Goal: Information Seeking & Learning: Compare options

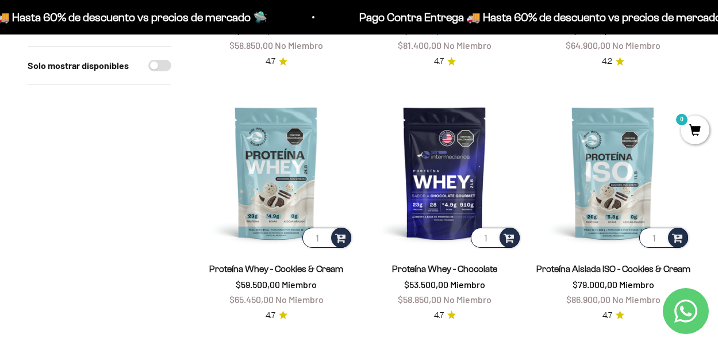
scroll to position [344, 0]
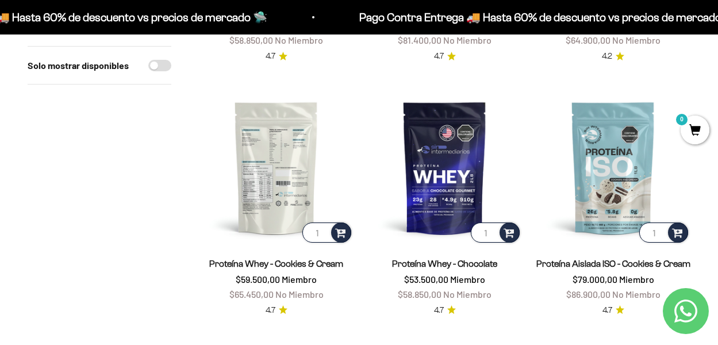
click at [301, 143] on img at bounding box center [276, 167] width 155 height 155
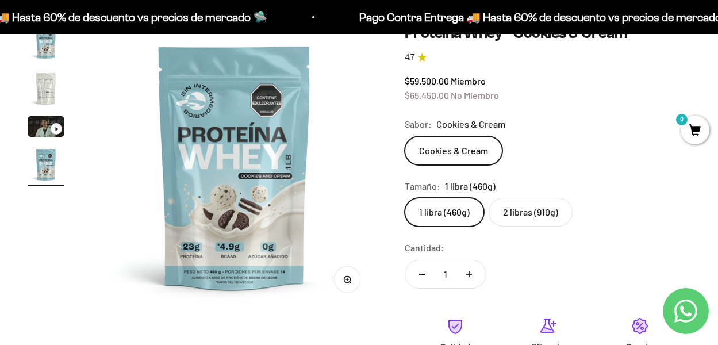
click at [57, 126] on icon "Ir al artículo 3" at bounding box center [57, 128] width 4 height 5
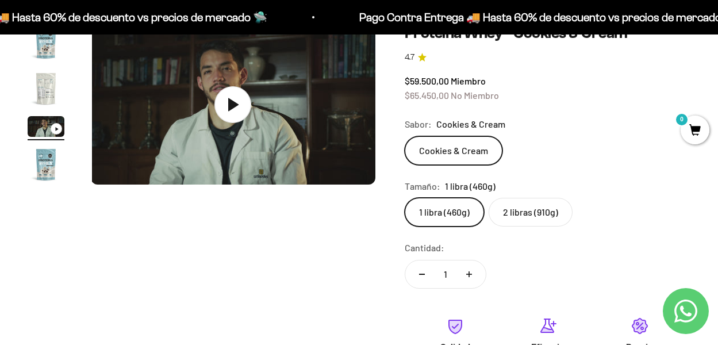
scroll to position [0, 583]
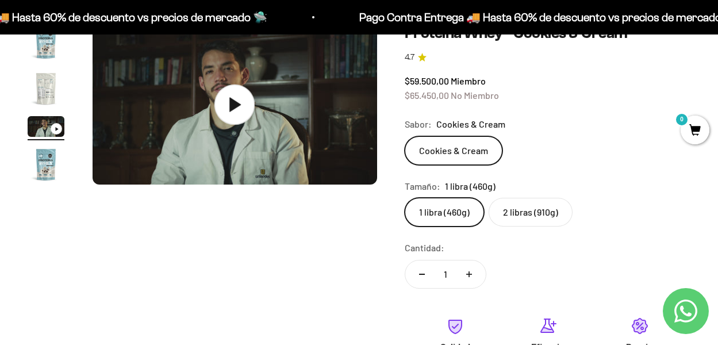
click at [268, 109] on img at bounding box center [235, 104] width 285 height 160
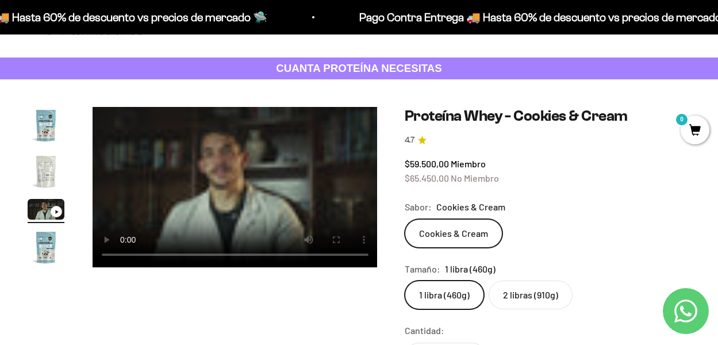
scroll to position [40, 0]
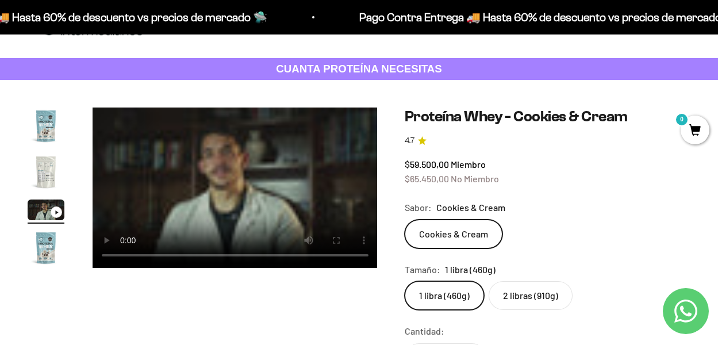
click at [53, 135] on img "Ir al artículo 1" at bounding box center [46, 125] width 37 height 37
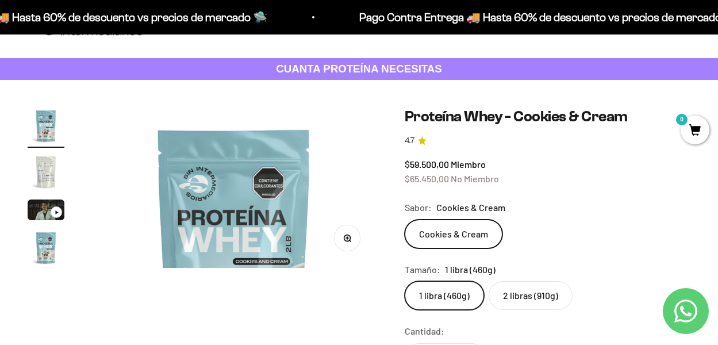
scroll to position [0, 0]
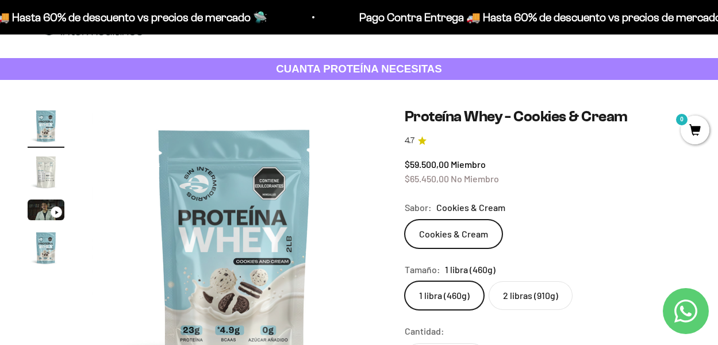
click at [51, 173] on img "Ir al artículo 2" at bounding box center [46, 171] width 37 height 37
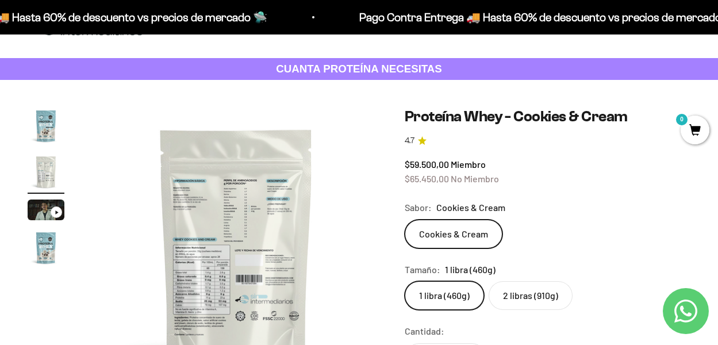
scroll to position [0, 292]
click at [223, 201] on img at bounding box center [234, 249] width 285 height 285
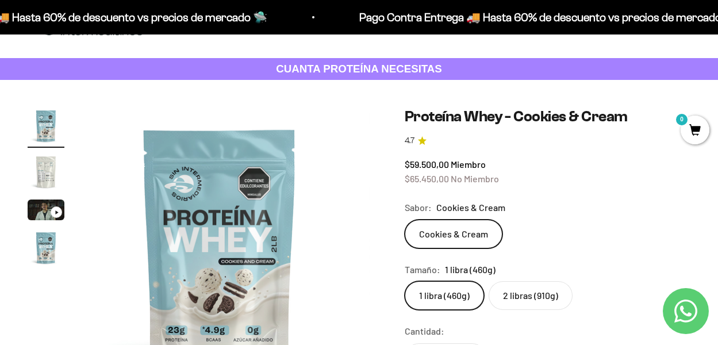
scroll to position [0, 0]
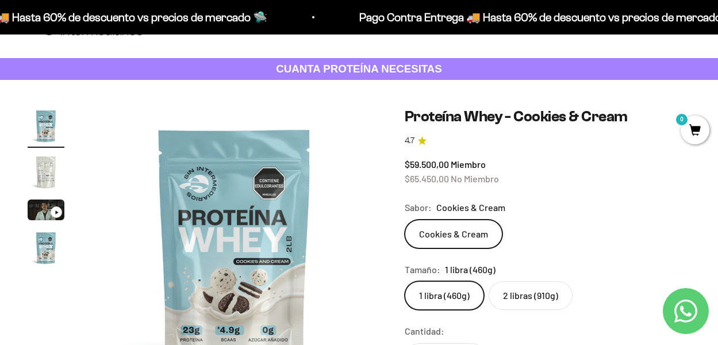
click at [45, 248] on img "Ir al artículo 4" at bounding box center [46, 247] width 37 height 37
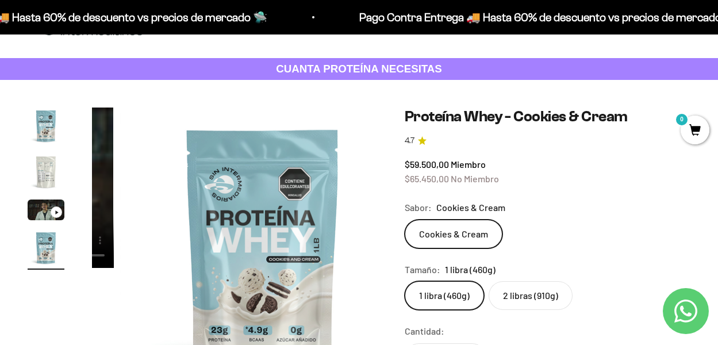
scroll to position [0, 875]
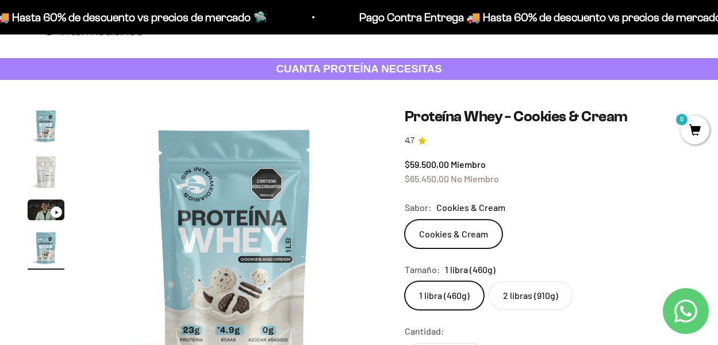
click at [52, 207] on img "Ir al artículo 3" at bounding box center [46, 209] width 37 height 21
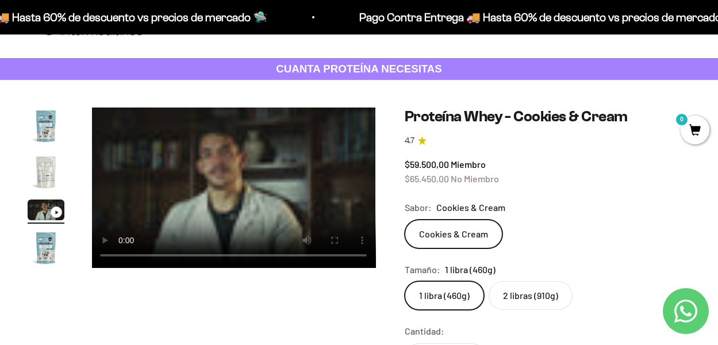
scroll to position [0, 583]
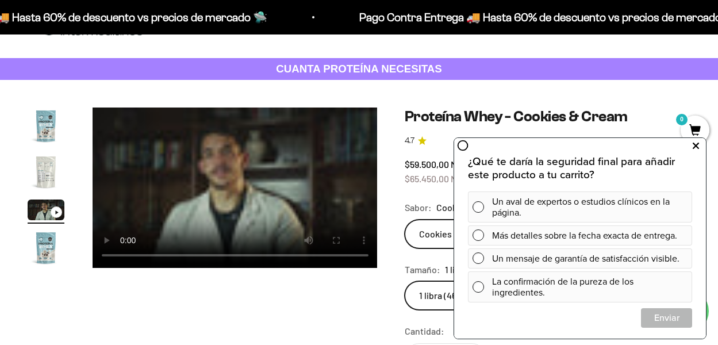
click at [695, 146] on icon at bounding box center [696, 146] width 6 height 15
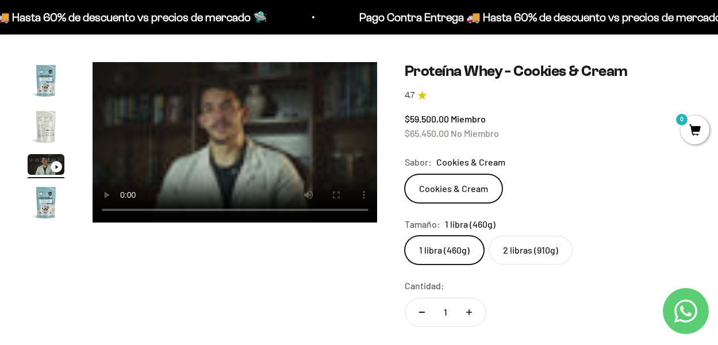
scroll to position [90, 0]
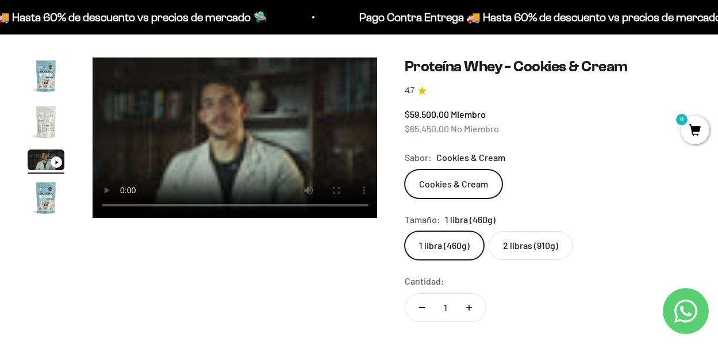
click at [682, 325] on link "Contact us on WhatsApp" at bounding box center [686, 311] width 46 height 46
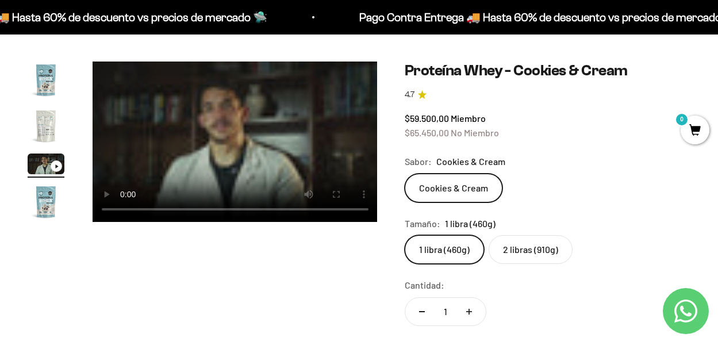
scroll to position [86, 0]
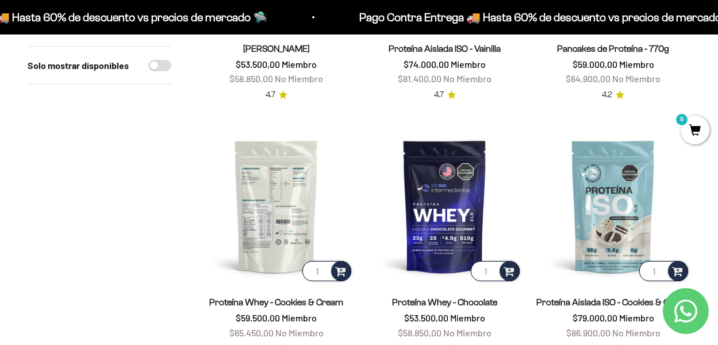
scroll to position [304, 0]
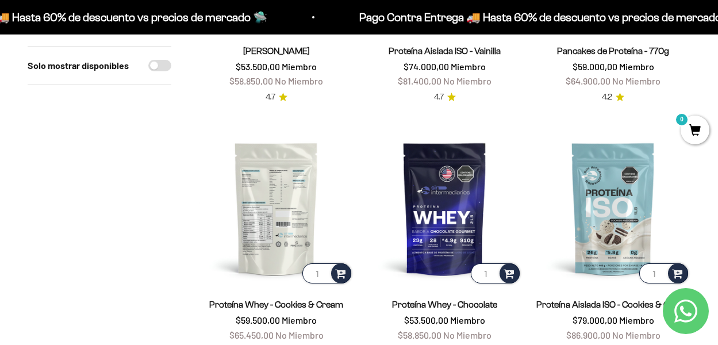
click at [270, 182] on img at bounding box center [276, 208] width 155 height 155
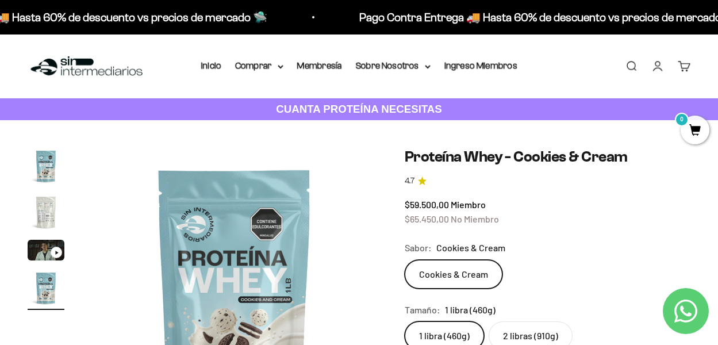
click at [56, 217] on img "Ir al artículo 2" at bounding box center [46, 212] width 37 height 37
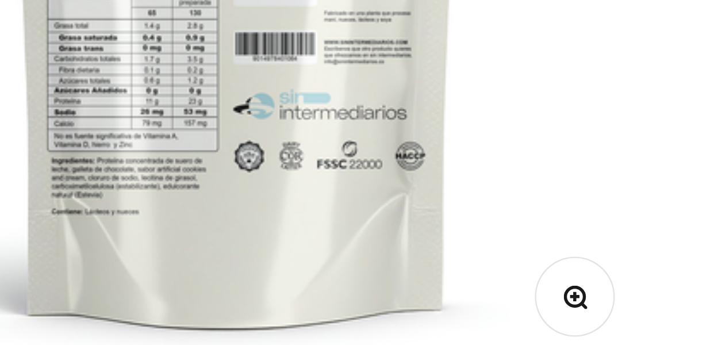
scroll to position [76, 0]
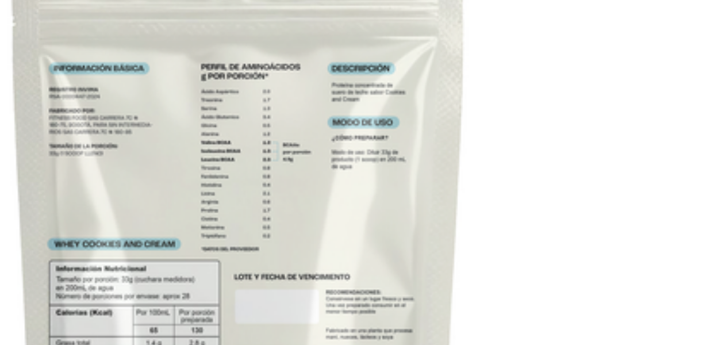
click at [229, 186] on img at bounding box center [234, 213] width 285 height 285
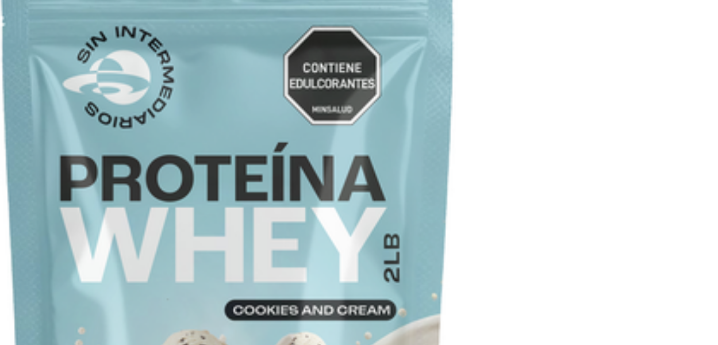
scroll to position [0, 0]
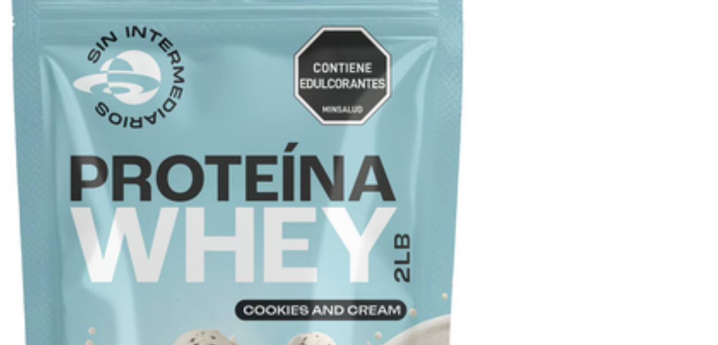
click at [214, 139] on img at bounding box center [234, 213] width 285 height 285
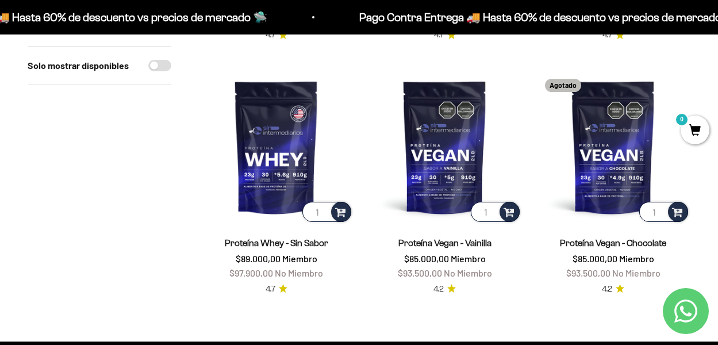
scroll to position [877, 0]
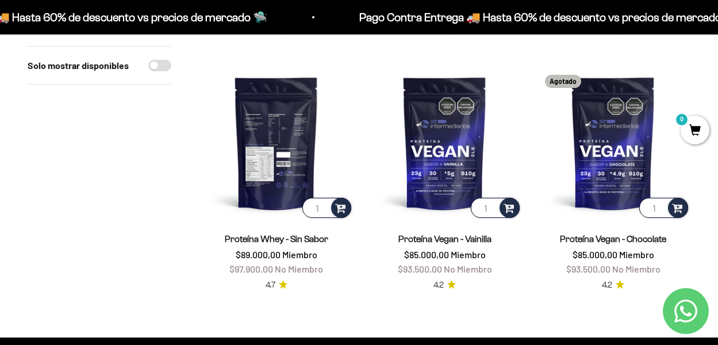
click at [293, 138] on img at bounding box center [276, 143] width 155 height 155
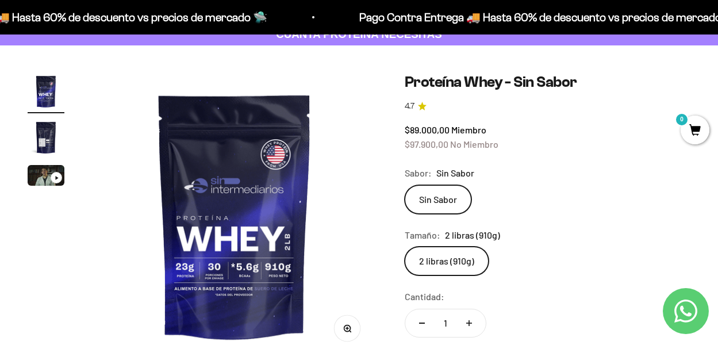
scroll to position [76, 0]
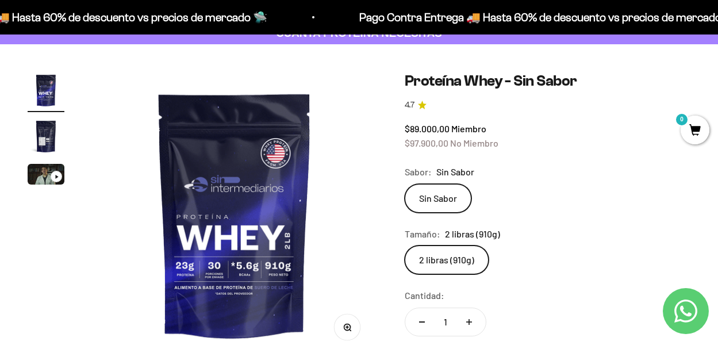
click at [45, 143] on img "Ir al artículo 2" at bounding box center [46, 136] width 37 height 37
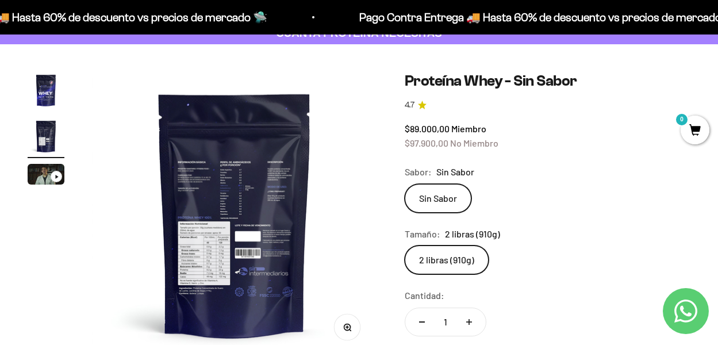
click at [188, 175] on img at bounding box center [234, 214] width 285 height 285
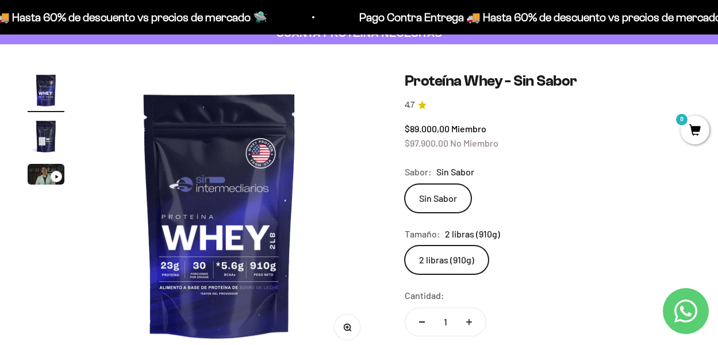
scroll to position [0, 0]
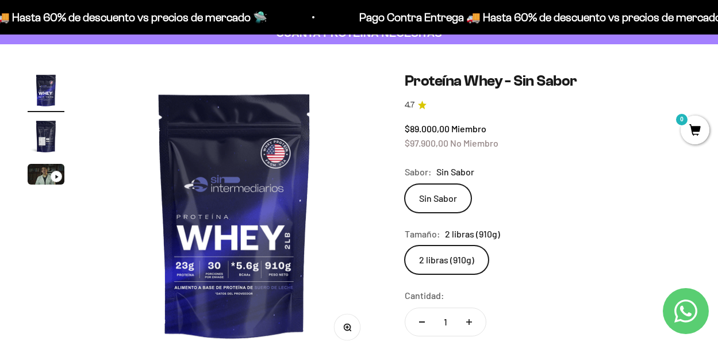
click at [49, 135] on img "Ir al artículo 2" at bounding box center [46, 136] width 37 height 37
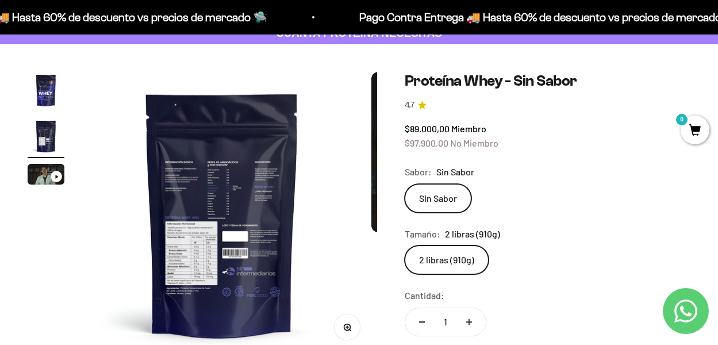
scroll to position [0, 292]
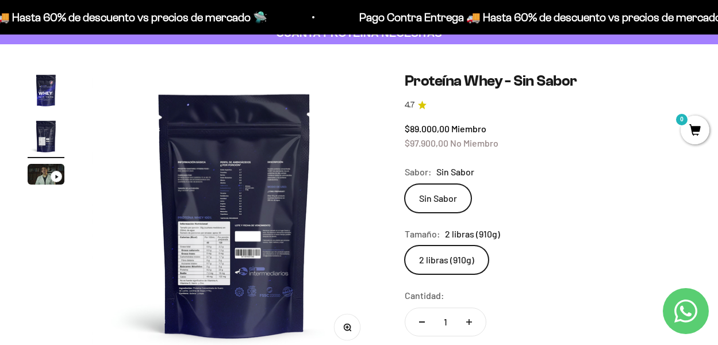
click at [235, 194] on img at bounding box center [234, 214] width 285 height 285
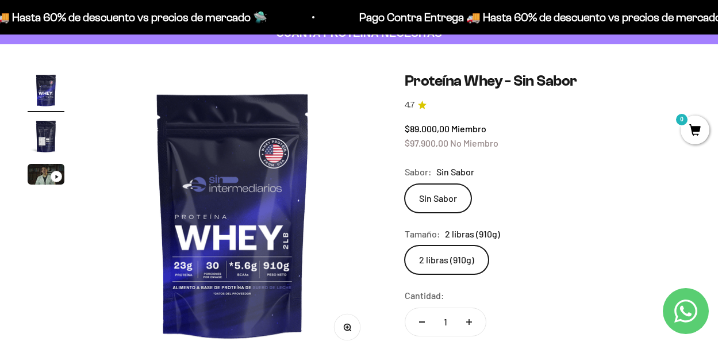
scroll to position [0, 0]
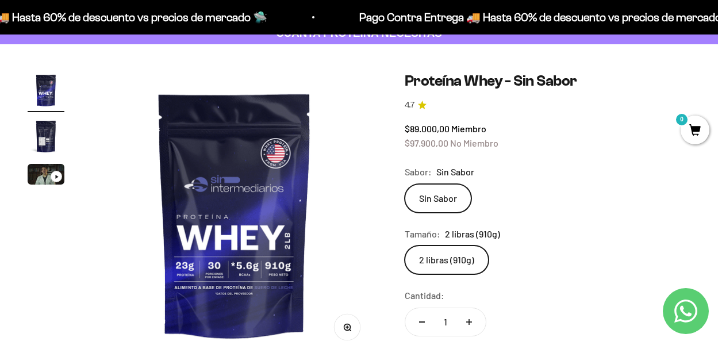
click at [274, 159] on img at bounding box center [234, 214] width 285 height 285
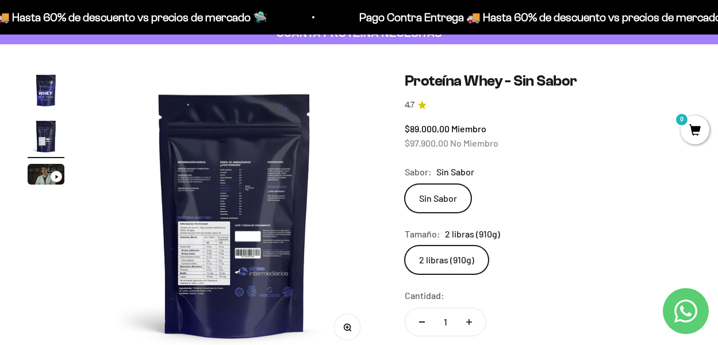
scroll to position [82, 0]
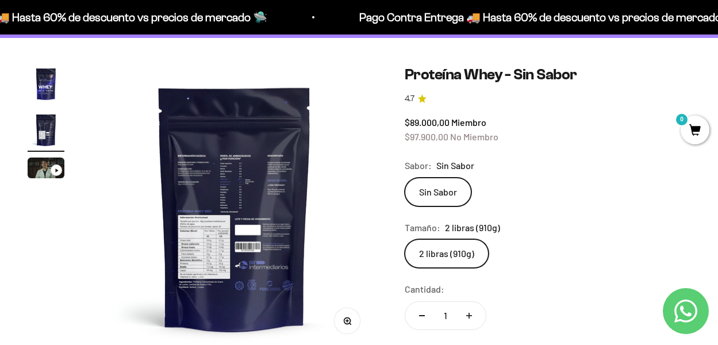
click at [257, 222] on img at bounding box center [234, 208] width 285 height 285
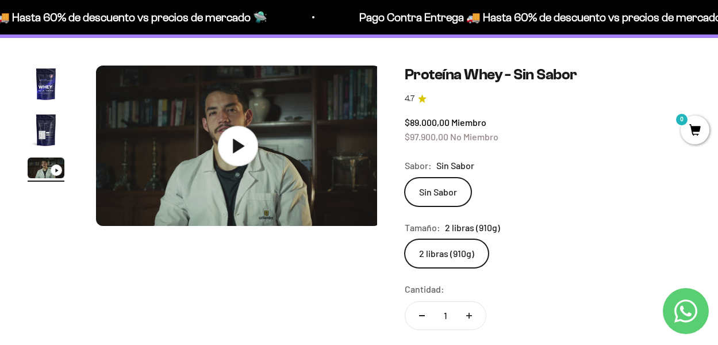
scroll to position [0, 583]
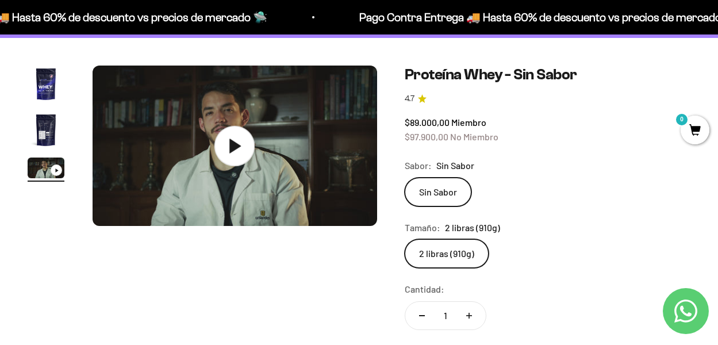
click at [237, 156] on icon at bounding box center [234, 146] width 40 height 40
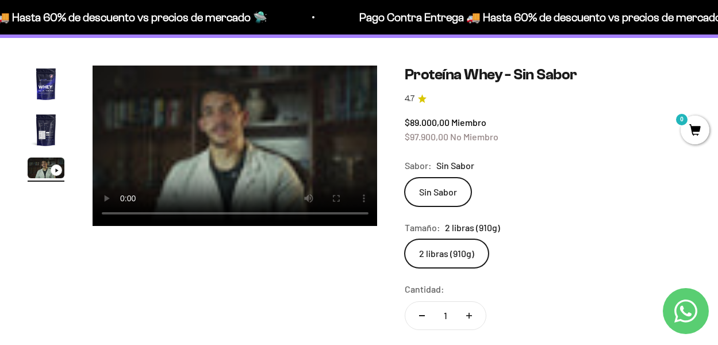
click at [45, 133] on img "Ir al artículo 2" at bounding box center [46, 130] width 37 height 37
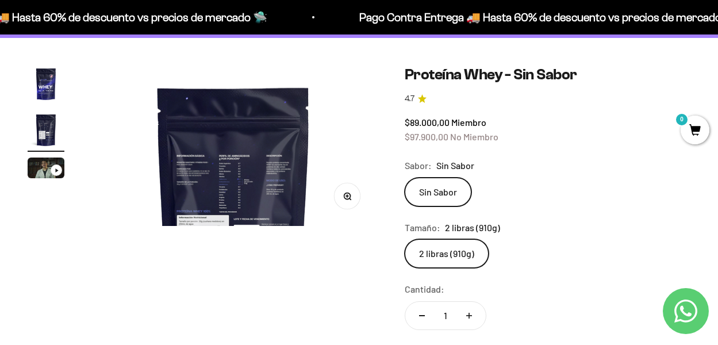
scroll to position [0, 292]
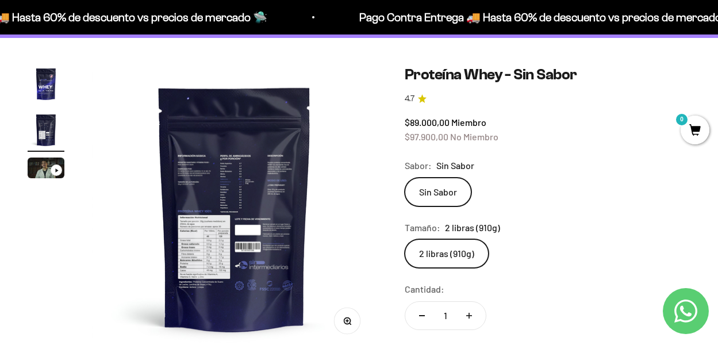
click at [53, 165] on div "Ir al artículo 3" at bounding box center [56, 169] width 11 height 11
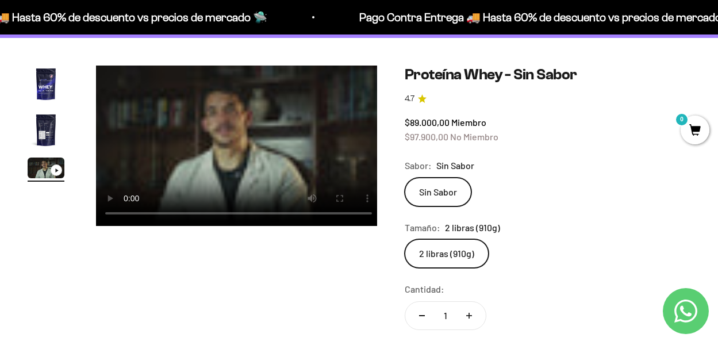
scroll to position [0, 583]
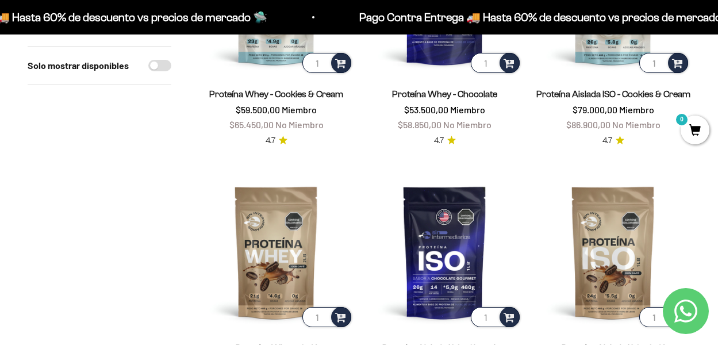
scroll to position [330, 0]
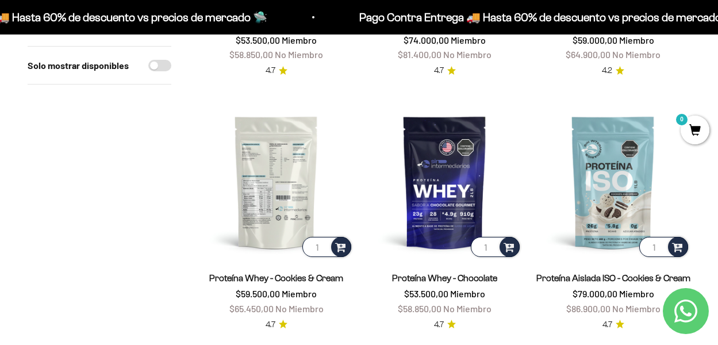
click at [297, 195] on img at bounding box center [276, 182] width 155 height 155
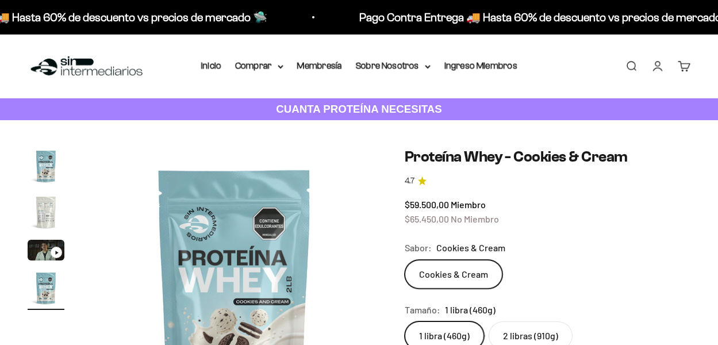
scroll to position [0, 875]
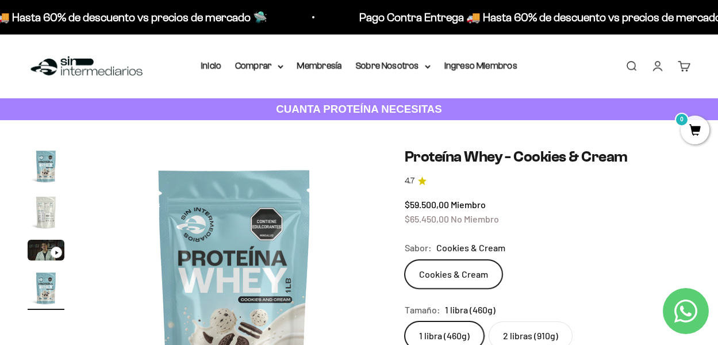
click at [250, 263] on img at bounding box center [234, 290] width 285 height 285
click at [50, 209] on img "Ir al artículo 2" at bounding box center [46, 212] width 37 height 37
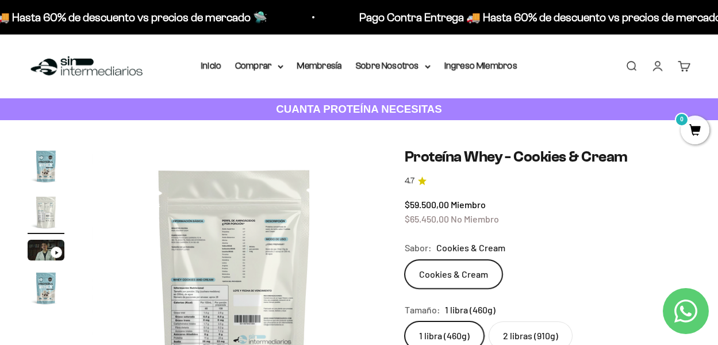
click at [212, 229] on img at bounding box center [234, 290] width 285 height 285
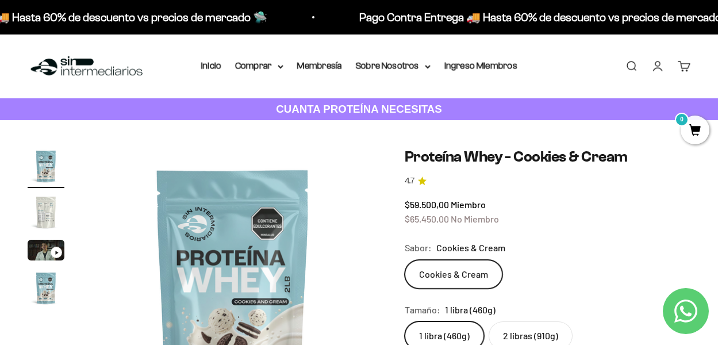
scroll to position [0, 0]
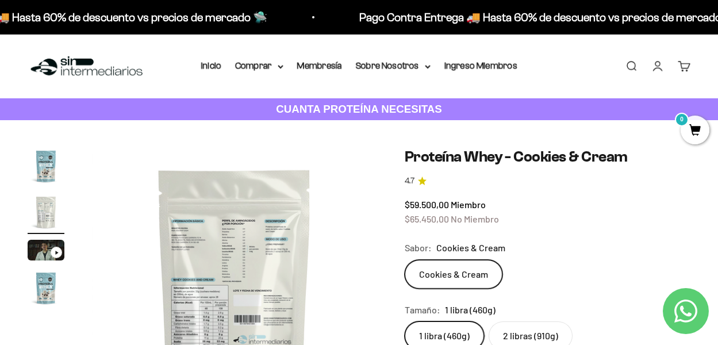
click at [280, 219] on img at bounding box center [234, 290] width 285 height 285
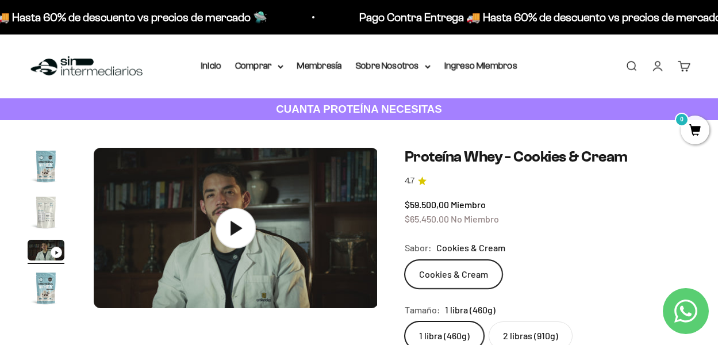
scroll to position [0, 583]
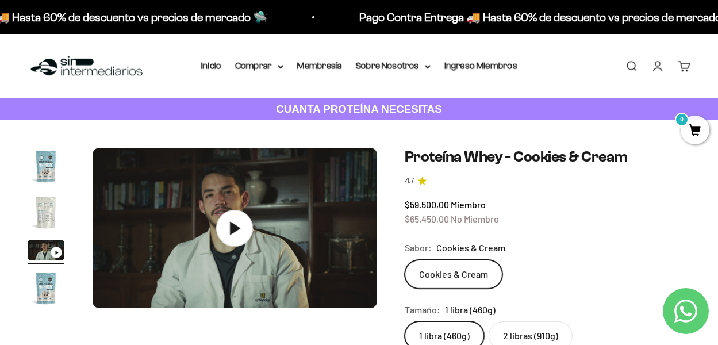
click at [53, 283] on img "Ir al artículo 4" at bounding box center [46, 288] width 37 height 37
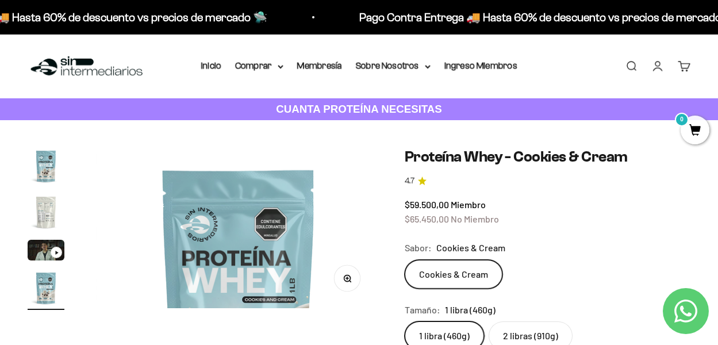
scroll to position [0, 875]
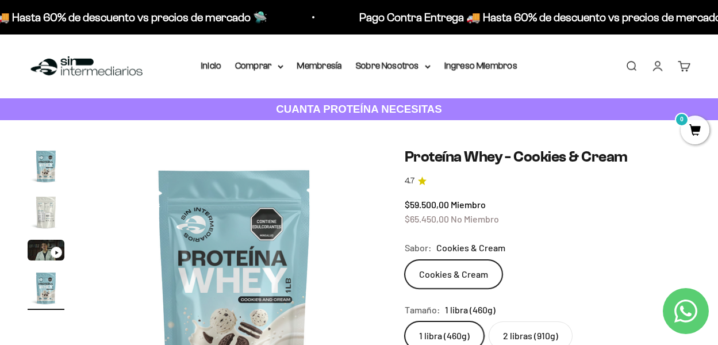
click at [49, 298] on img "Ir al artículo 4" at bounding box center [46, 288] width 37 height 37
click at [251, 236] on img at bounding box center [234, 290] width 285 height 285
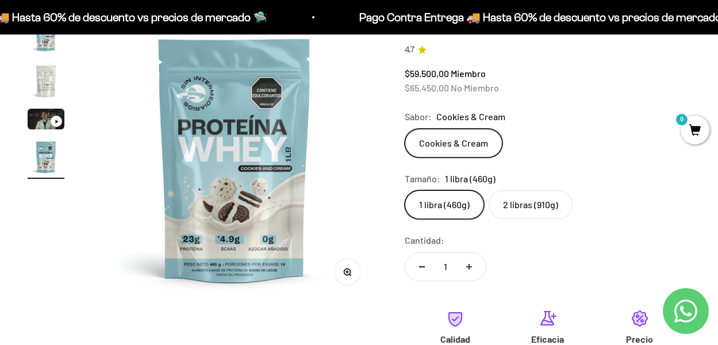
scroll to position [133, 0]
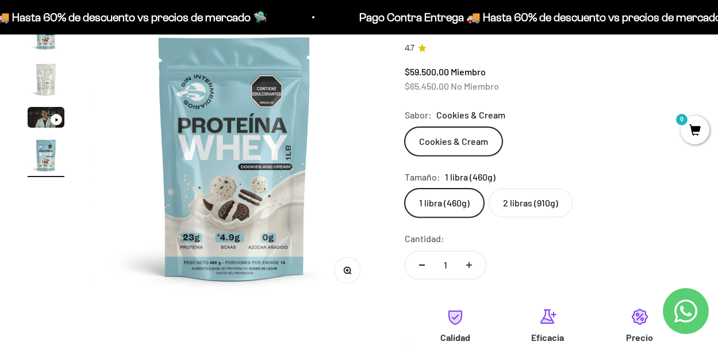
click at [55, 82] on img "Ir al artículo 2" at bounding box center [46, 79] width 37 height 37
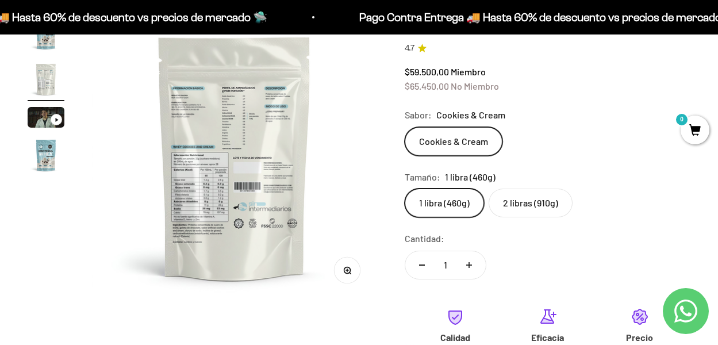
click at [231, 118] on img at bounding box center [234, 157] width 285 height 285
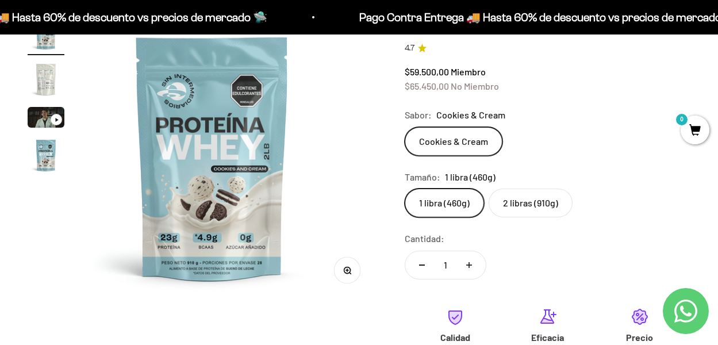
click at [231, 118] on media-carousel at bounding box center [234, 157] width 285 height 285
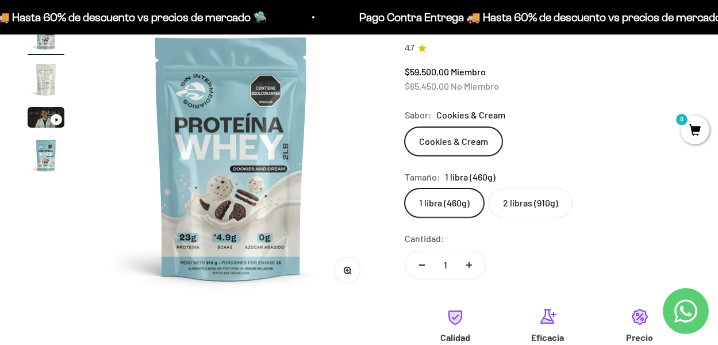
scroll to position [0, 0]
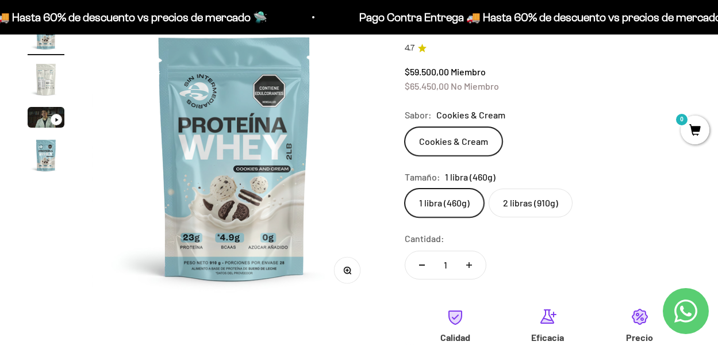
click at [43, 75] on img "Ir al artículo 2" at bounding box center [46, 79] width 37 height 37
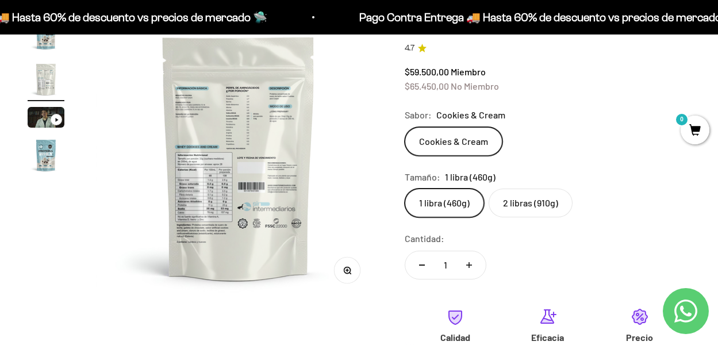
scroll to position [0, 292]
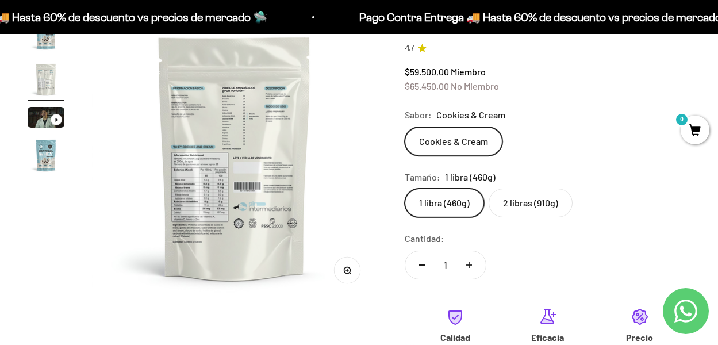
click at [350, 268] on icon "button" at bounding box center [347, 270] width 8 height 8
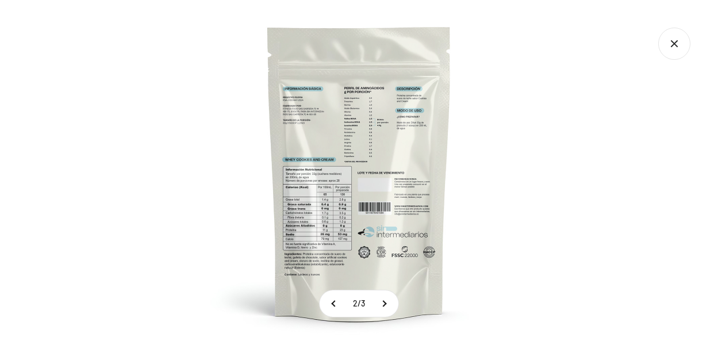
click at [351, 269] on img at bounding box center [359, 172] width 345 height 345
